Goal: Information Seeking & Learning: Understand process/instructions

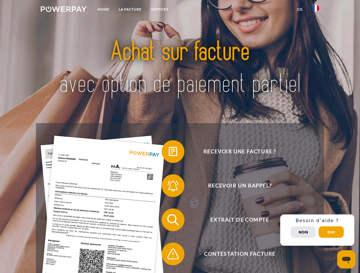
click at [64, 10] on img at bounding box center [64, 9] width 46 height 6
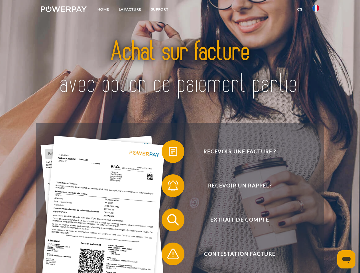
click at [316, 10] on img at bounding box center [315, 8] width 7 height 7
click at [300, 9] on link "CG" at bounding box center [299, 9] width 15 height 10
click at [169, 153] on span at bounding box center [164, 152] width 28 height 28
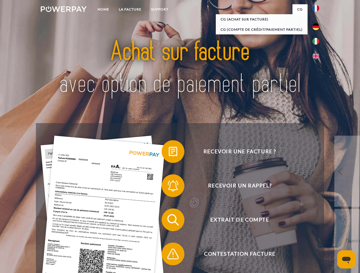
click at [169, 187] on span at bounding box center [164, 186] width 28 height 28
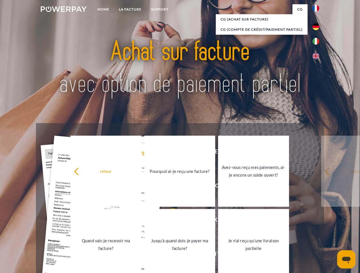
click at [169, 221] on link "Jusqu'à quand dois-je payer ma facture?" at bounding box center [179, 244] width 71 height 71
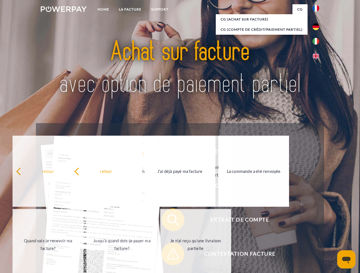
click at [169, 255] on span at bounding box center [164, 254] width 28 height 28
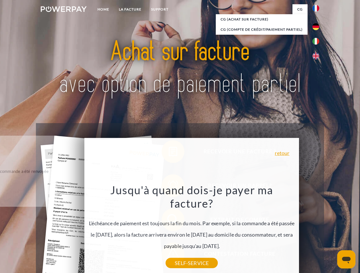
click at [317, 230] on div "Recevoir une facture ? Recevoir un rappel? Extrait de compte retour" at bounding box center [180, 237] width 288 height 228
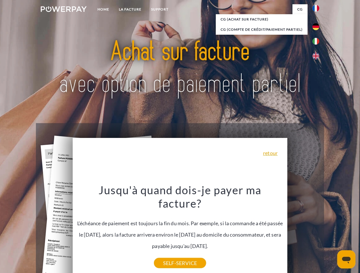
click at [303, 232] on span "Extrait de compte" at bounding box center [240, 220] width 140 height 23
click at [331, 232] on header "Home LA FACTURE Support" at bounding box center [180, 196] width 360 height 393
